Goal: Download file/media

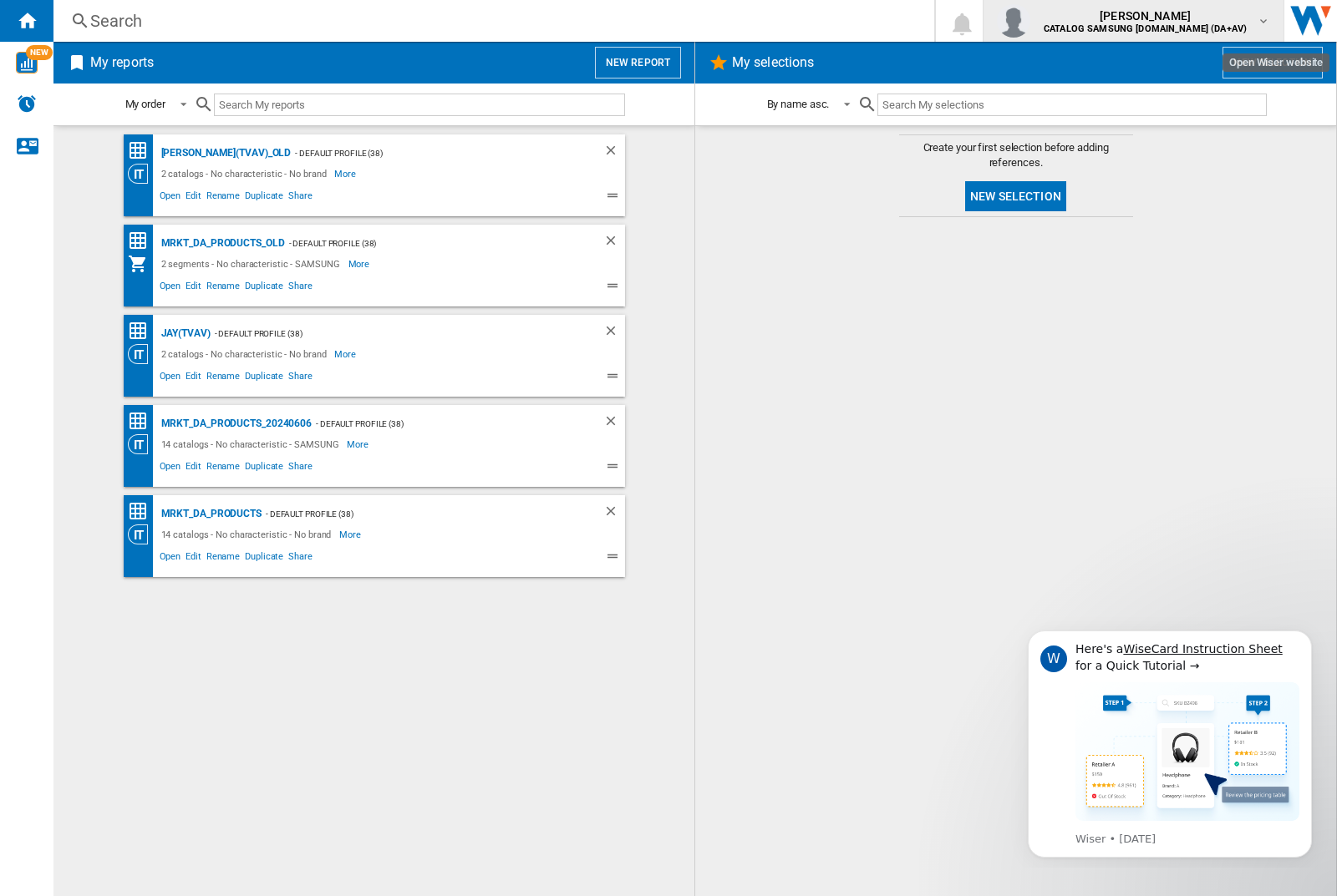
click at [1030, 20] on img "button" at bounding box center [1013, 20] width 33 height 33
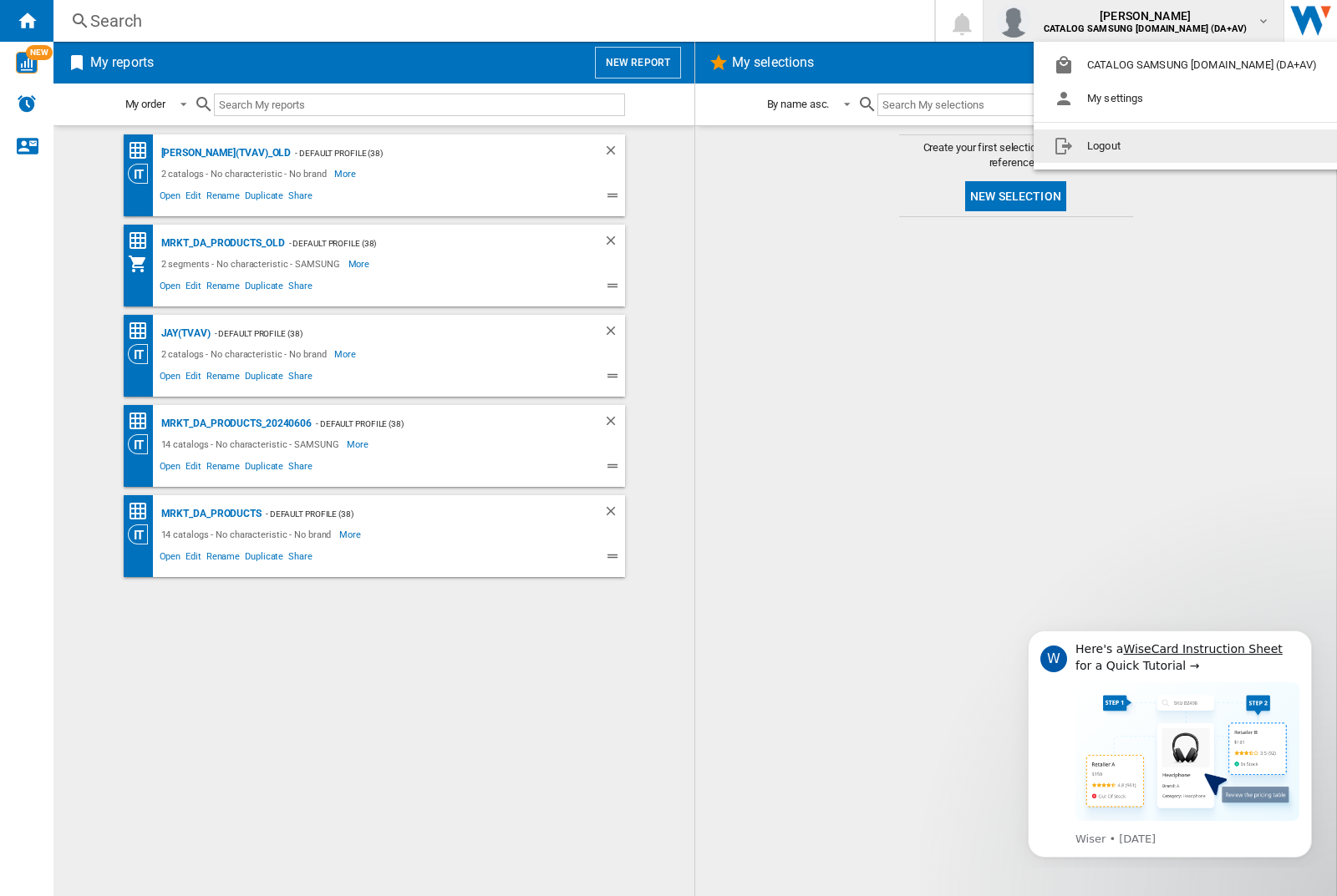
click at [1162, 146] on button "Logout" at bounding box center [1188, 146] width 310 height 33
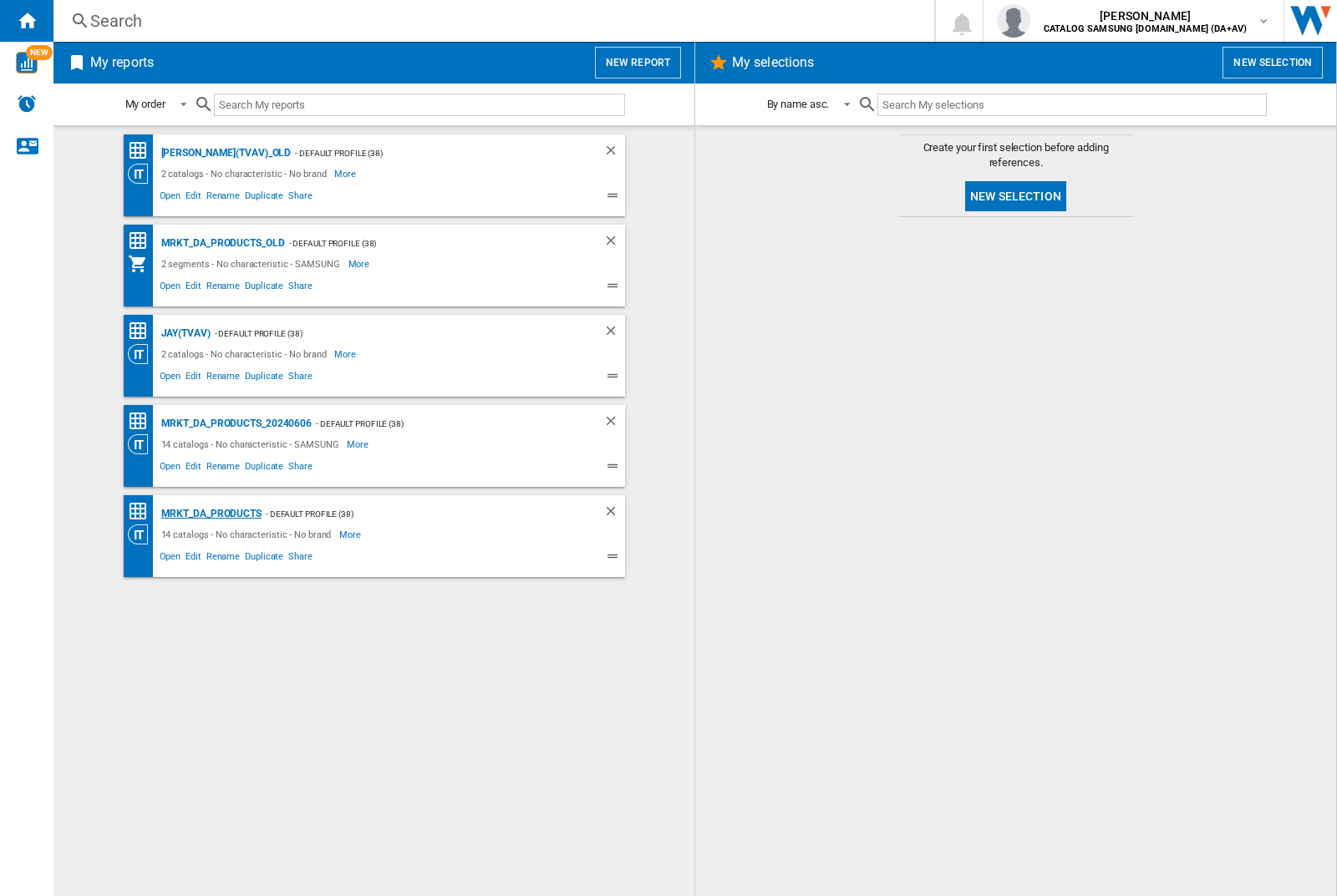
click at [211, 514] on div "MRKT_DA_PRODUCTS" at bounding box center [209, 514] width 104 height 20
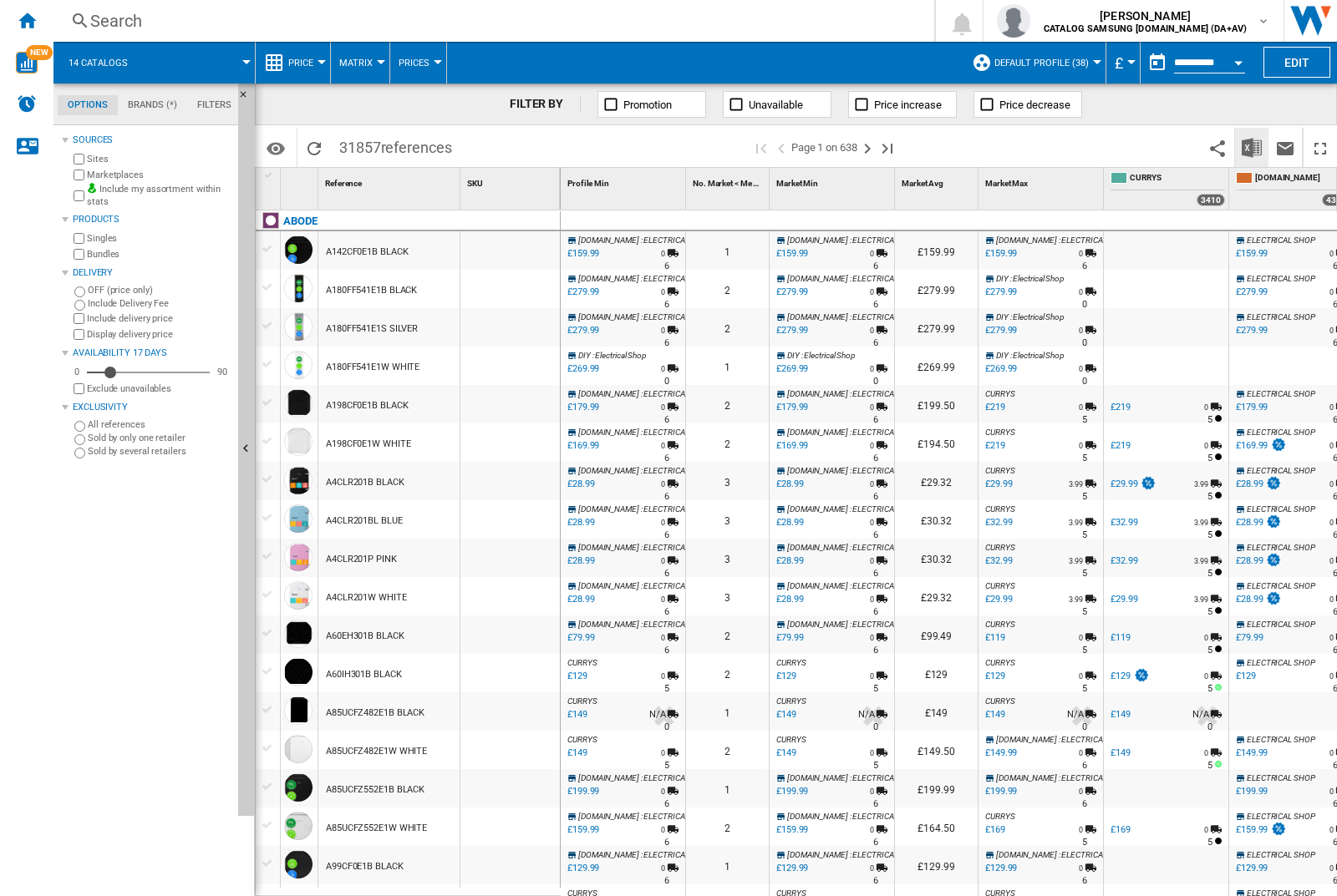
click at [1251, 146] on img "Download in Excel" at bounding box center [1252, 148] width 20 height 20
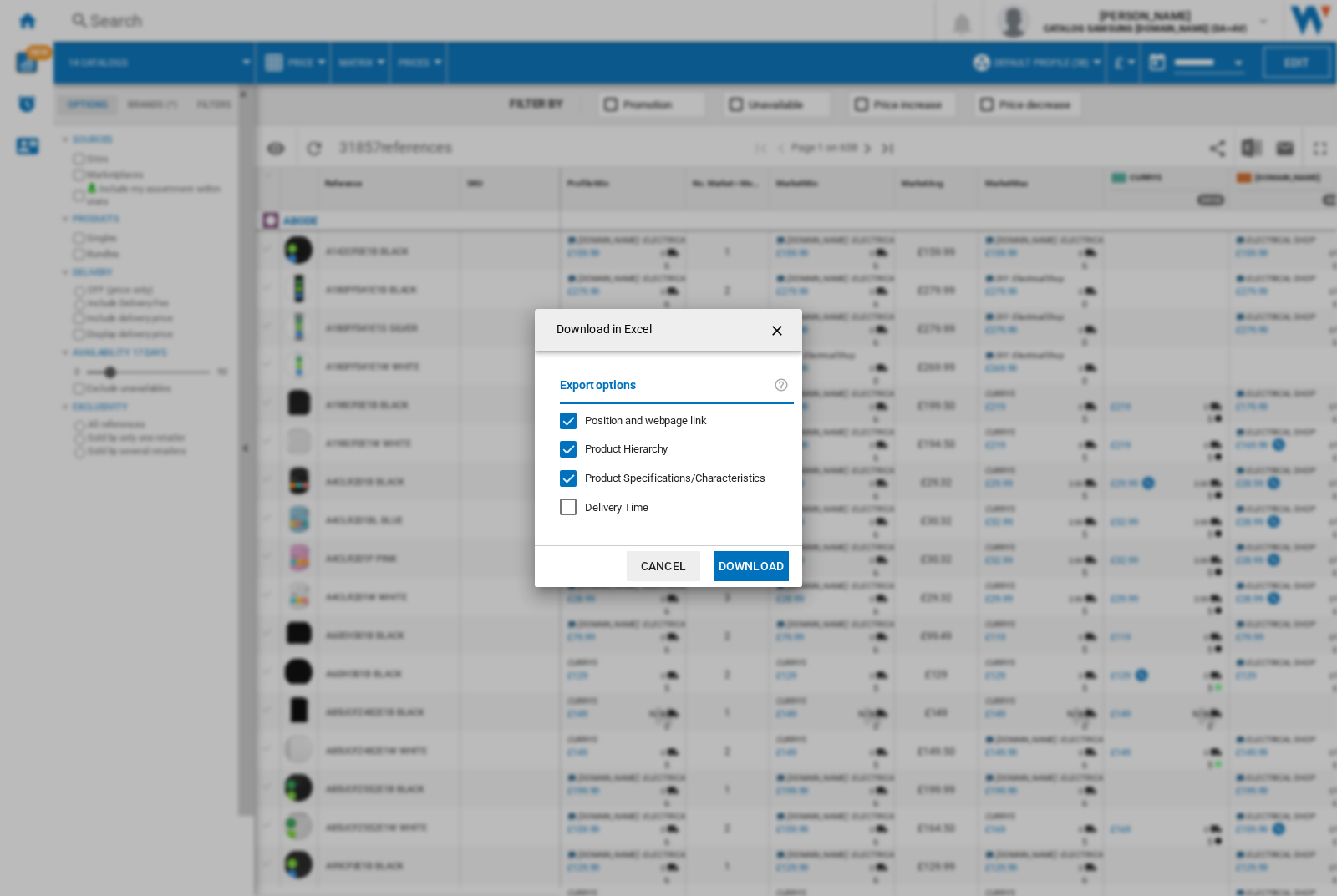
click at [634, 419] on span "Position and webpage link" at bounding box center [645, 420] width 122 height 13
click at [751, 566] on button "Download" at bounding box center [751, 566] width 75 height 30
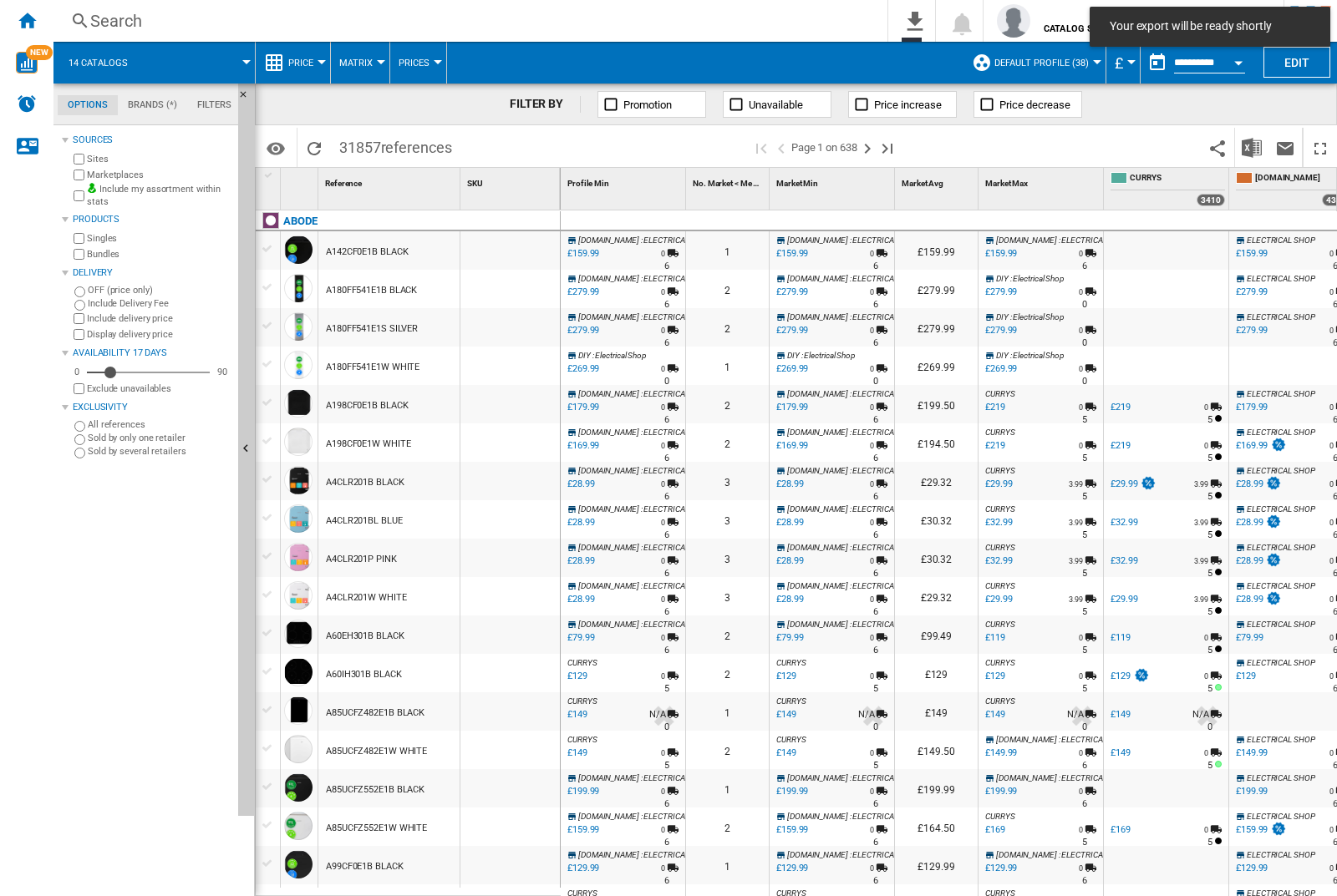
click at [516, 247] on div at bounding box center [510, 250] width 100 height 38
